Goal: Task Accomplishment & Management: Manage account settings

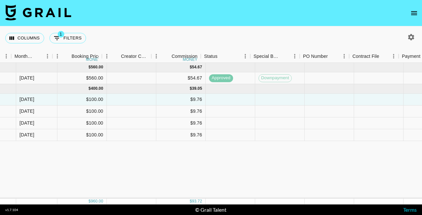
scroll to position [0, 397]
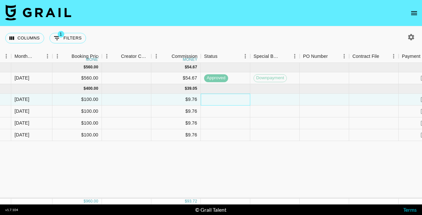
click at [222, 98] on div at bounding box center [225, 100] width 49 height 12
click at [142, 100] on div at bounding box center [126, 100] width 49 height 12
type input "100"
click at [125, 111] on div at bounding box center [126, 112] width 49 height 12
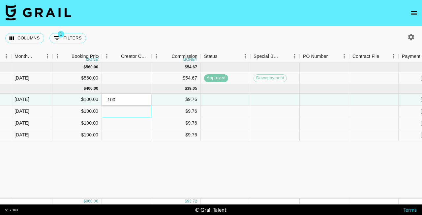
click at [125, 111] on div at bounding box center [126, 112] width 49 height 12
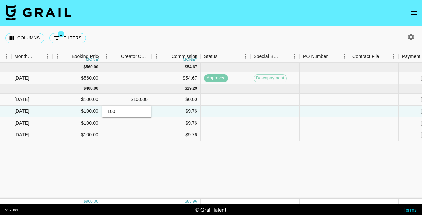
type input "100"
click at [122, 124] on div at bounding box center [126, 124] width 49 height 12
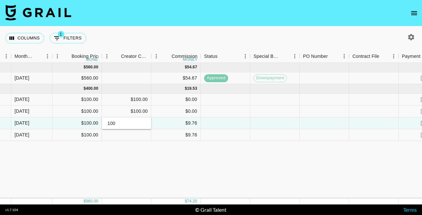
type input "100"
click at [123, 133] on div at bounding box center [126, 135] width 49 height 12
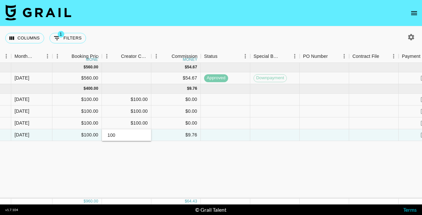
type input "100"
click at [172, 154] on div "[DATE] ( 1 ) $ 560.00 $ 54.67 recsnS6L5OvASty4L socialcommerce_tap_us [PERSON_N…" at bounding box center [88, 131] width 970 height 136
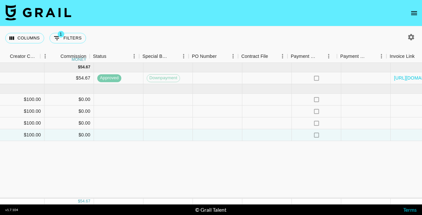
scroll to position [0, 509]
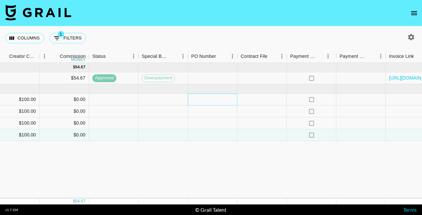
click at [206, 98] on div at bounding box center [212, 100] width 49 height 12
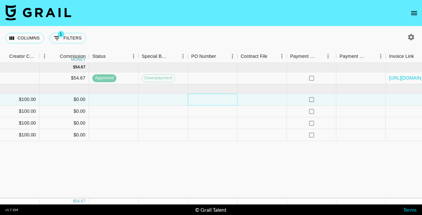
click at [206, 98] on div at bounding box center [212, 100] width 49 height 12
type input "recTd1GMt4kUbxrPS"
click at [188, 116] on div at bounding box center [212, 112] width 49 height 12
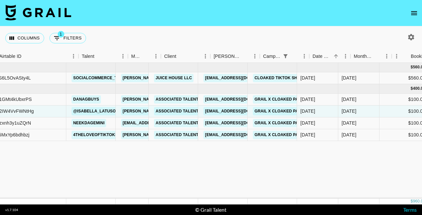
scroll to position [0, 0]
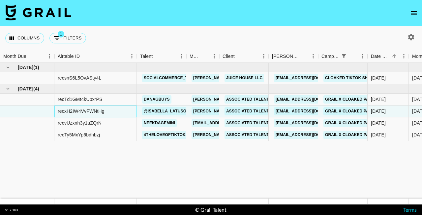
click at [74, 110] on div "recxH2IW4VvFWNtHg" at bounding box center [81, 111] width 47 height 7
copy div "recxH2IW4VvFWNtHg"
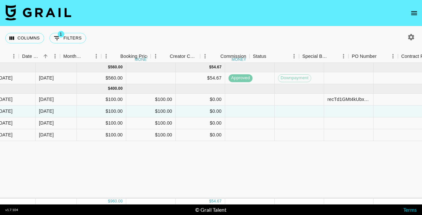
scroll to position [0, 488]
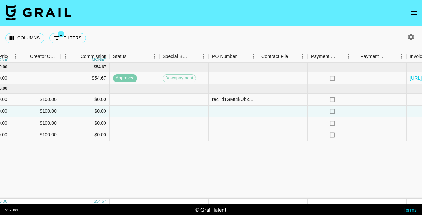
click at [245, 111] on div at bounding box center [233, 112] width 49 height 12
type input "recxH2IW4VvFWNtHg"
click at [200, 125] on div at bounding box center [183, 124] width 49 height 12
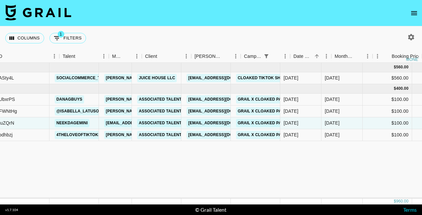
scroll to position [0, 70]
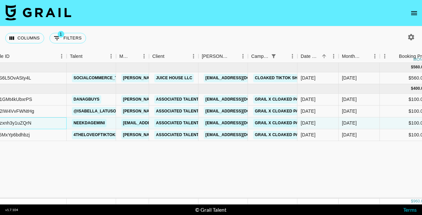
click at [30, 123] on div "recvUzxnh3y1uZQrN" at bounding box center [9, 123] width 44 height 7
click at [26, 121] on div "recvUzxnh3y1uZQrN" at bounding box center [9, 123] width 44 height 7
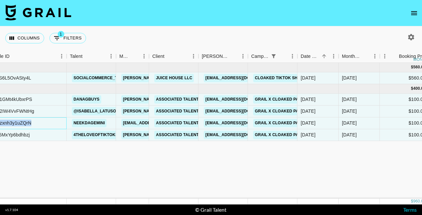
copy div "recvUzxnh3y1uZQrN"
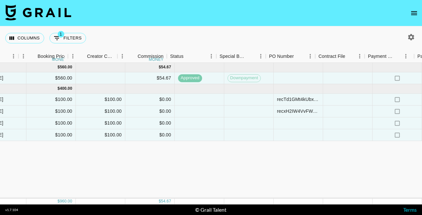
scroll to position [0, 451]
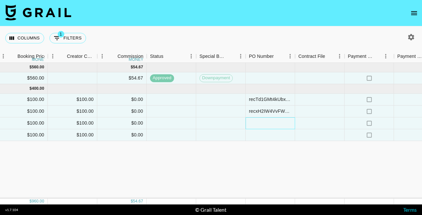
click at [258, 124] on div at bounding box center [269, 124] width 49 height 12
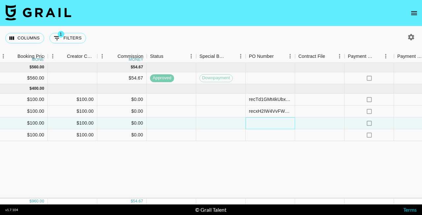
click at [258, 124] on div at bounding box center [269, 124] width 49 height 12
type input "recvUzxnh3y1uZQrN"
click at [218, 137] on div at bounding box center [220, 135] width 49 height 12
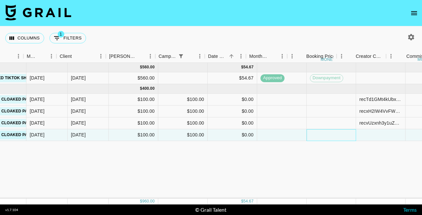
scroll to position [0, 22]
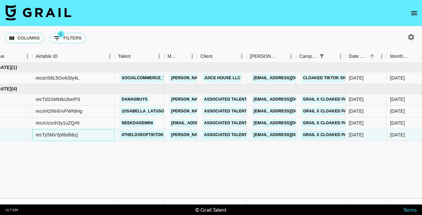
click at [71, 137] on div "recTy5MxYp6bdhbzj" at bounding box center [57, 135] width 42 height 7
copy div "recTy5MxYp6bdhbzj"
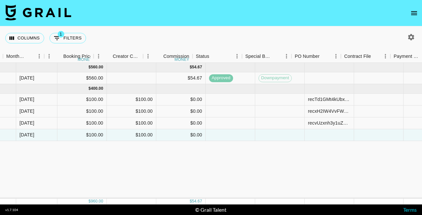
scroll to position [0, 406]
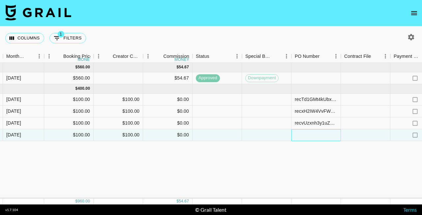
click at [303, 132] on div at bounding box center [315, 135] width 49 height 12
type input "recTy5MxYp6bdhbzj"
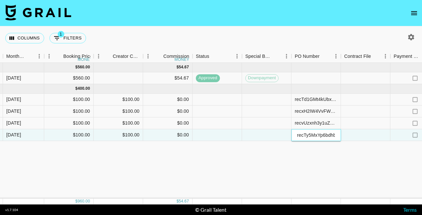
click at [301, 141] on div "recTy5MxYp6bdhbzj" at bounding box center [315, 135] width 49 height 12
click at [380, 37] on div "Columns 1 Filters + Booking" at bounding box center [211, 38] width 422 height 24
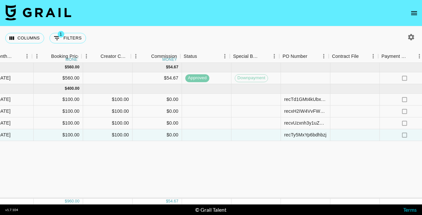
scroll to position [0, 418]
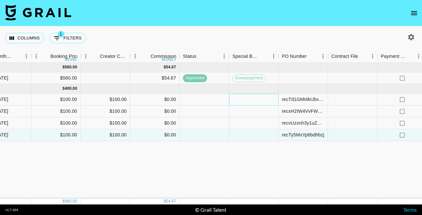
click at [258, 100] on div at bounding box center [253, 100] width 49 height 12
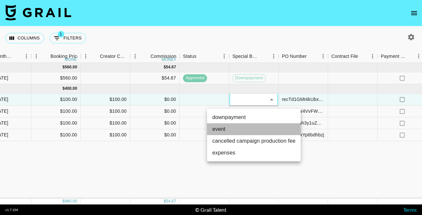
click at [243, 126] on li "event" at bounding box center [254, 130] width 94 height 12
type input "event"
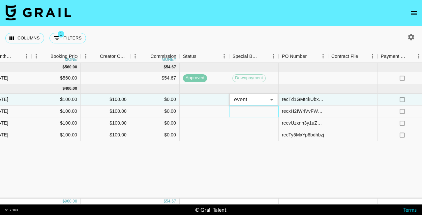
click at [243, 116] on div at bounding box center [253, 112] width 49 height 12
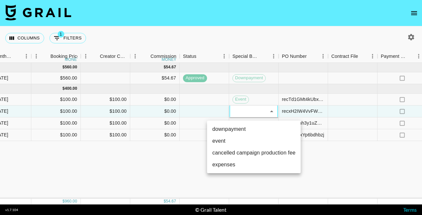
click at [231, 140] on li "event" at bounding box center [254, 141] width 94 height 12
type input "event"
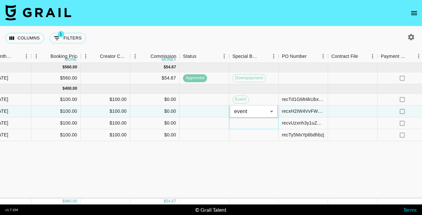
click at [238, 126] on div at bounding box center [253, 124] width 49 height 12
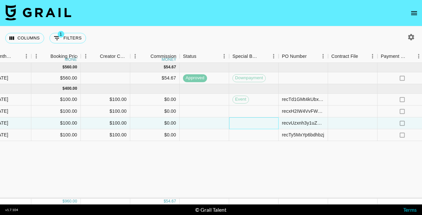
click at [238, 126] on div at bounding box center [253, 124] width 49 height 12
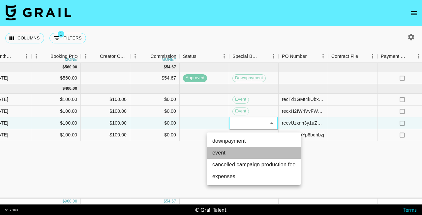
click at [232, 151] on li "event" at bounding box center [254, 153] width 94 height 12
type input "event"
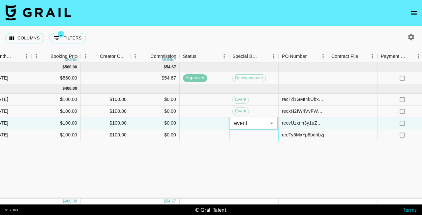
click at [241, 135] on div at bounding box center [253, 135] width 49 height 12
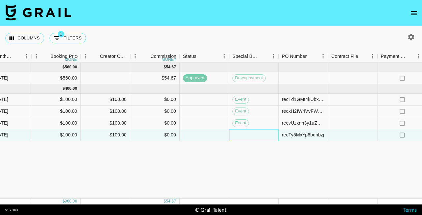
click at [241, 135] on div at bounding box center [253, 135] width 49 height 12
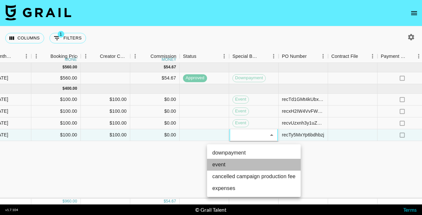
click at [226, 163] on li "event" at bounding box center [254, 165] width 94 height 12
type input "event"
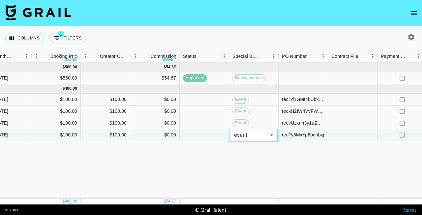
click at [291, 155] on div "[DATE] ( 1 ) $ 560.00 $ 54.67 recsnS6L5OvASty4L socialcommerce_tap_us [PERSON_N…" at bounding box center [67, 131] width 970 height 136
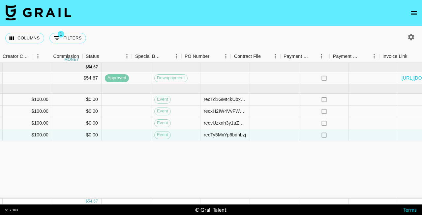
scroll to position [0, 549]
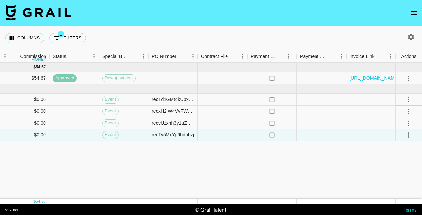
click at [411, 98] on icon "select merge strategy" at bounding box center [409, 100] width 8 height 8
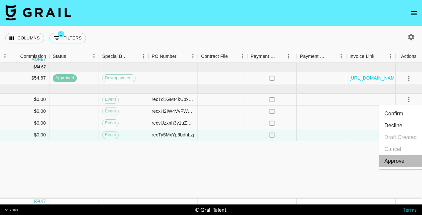
click at [389, 158] on div "Approve" at bounding box center [394, 161] width 20 height 8
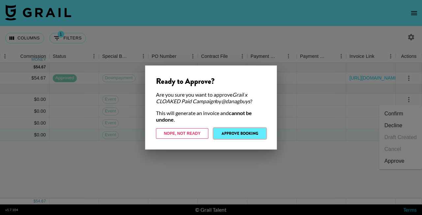
click at [244, 136] on button "Approve Booking" at bounding box center [240, 134] width 52 height 11
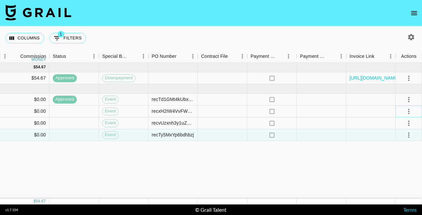
click at [411, 116] on button "select merge strategy" at bounding box center [408, 111] width 11 height 11
click at [382, 169] on li "Approve" at bounding box center [400, 173] width 43 height 12
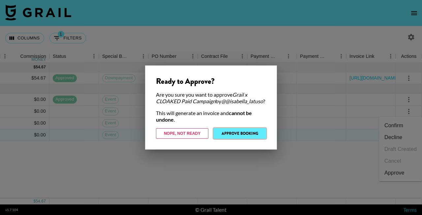
click at [255, 137] on button "Approve Booking" at bounding box center [240, 134] width 52 height 11
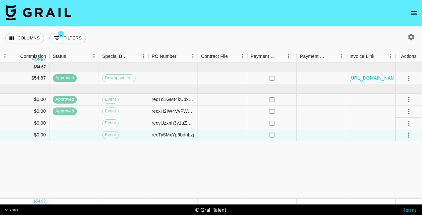
click at [409, 124] on icon "select merge strategy" at bounding box center [409, 124] width 8 height 8
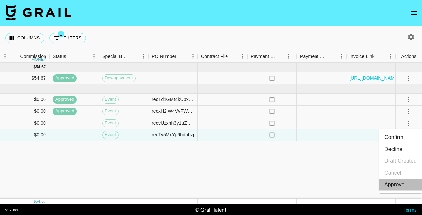
click at [389, 188] on div "Approve" at bounding box center [394, 185] width 20 height 8
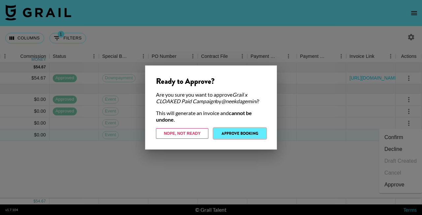
click at [231, 132] on button "Approve Booking" at bounding box center [240, 134] width 52 height 11
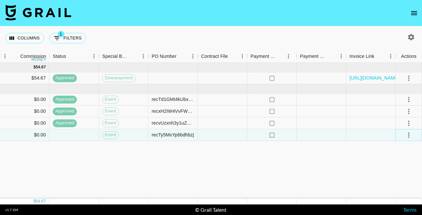
click at [407, 140] on button "select merge strategy" at bounding box center [408, 135] width 11 height 11
click at [387, 197] on div "Approve" at bounding box center [394, 197] width 20 height 8
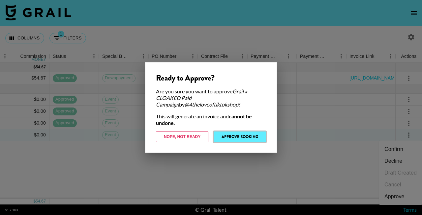
click at [239, 137] on button "Approve Booking" at bounding box center [240, 137] width 52 height 11
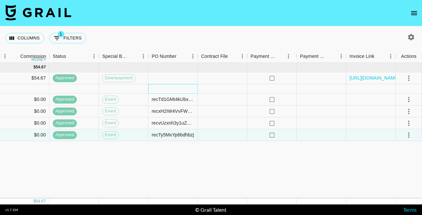
click at [177, 94] on div at bounding box center [172, 89] width 49 height 10
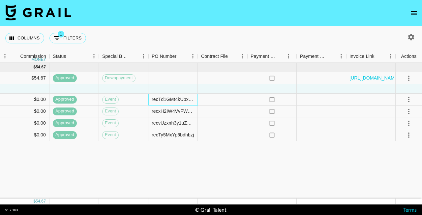
click at [177, 100] on div "recTd1GMt4kUbxrPS" at bounding box center [173, 99] width 43 height 7
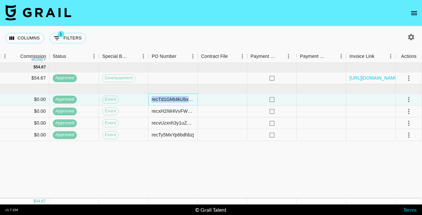
click at [177, 100] on div "recTd1GMt4kUbxrPS" at bounding box center [173, 99] width 43 height 7
click at [164, 111] on div "recxH2IW4VvFWNtHg" at bounding box center [173, 111] width 43 height 7
click at [171, 110] on div "recxH2IW4VvFWNtHg" at bounding box center [173, 111] width 43 height 7
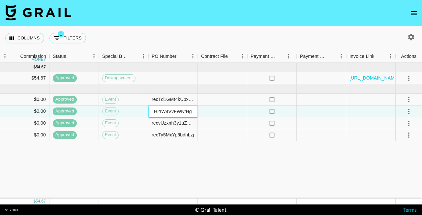
scroll to position [0, 0]
click at [174, 124] on div "recvUzxnh3y1uZQrN" at bounding box center [173, 123] width 43 height 7
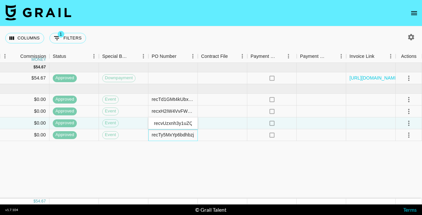
click at [176, 135] on div "recTy5MxYp6bdhbzj" at bounding box center [173, 135] width 42 height 7
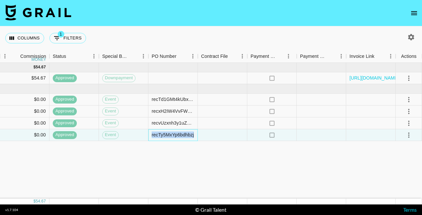
click at [176, 135] on div "recTy5MxYp6bdhbzj" at bounding box center [173, 135] width 42 height 7
